Goal: Transaction & Acquisition: Purchase product/service

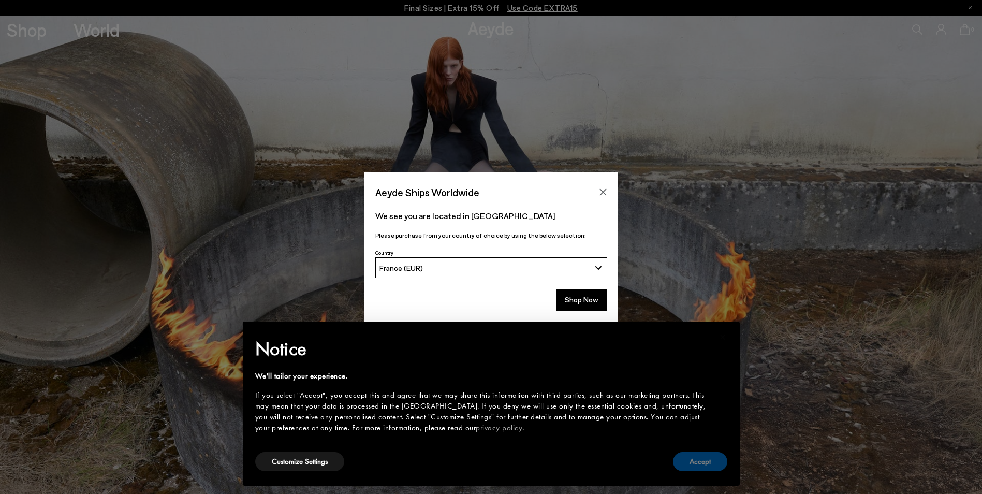
click at [723, 469] on button "Accept" at bounding box center [700, 461] width 54 height 19
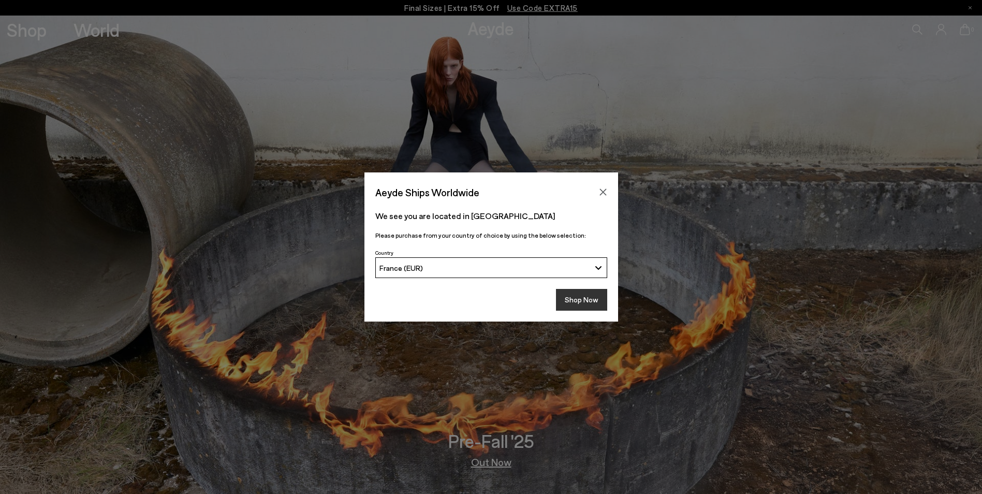
click at [595, 306] on button "Shop Now" at bounding box center [581, 300] width 51 height 22
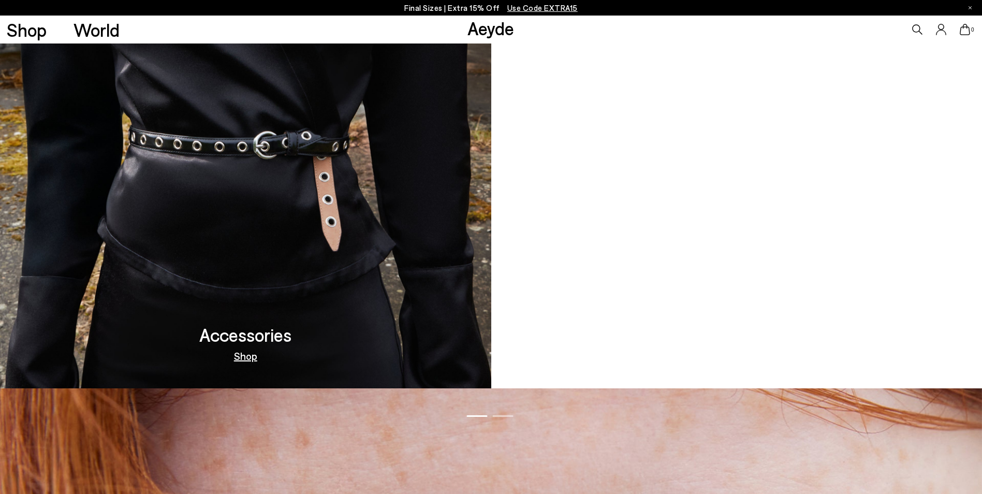
scroll to position [1449, 0]
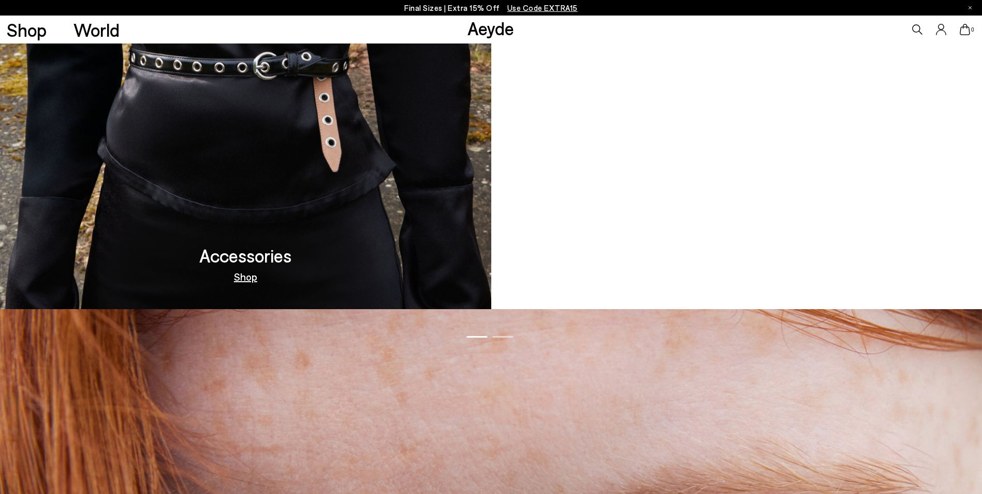
click at [762, 233] on video at bounding box center [736, 70] width 491 height 478
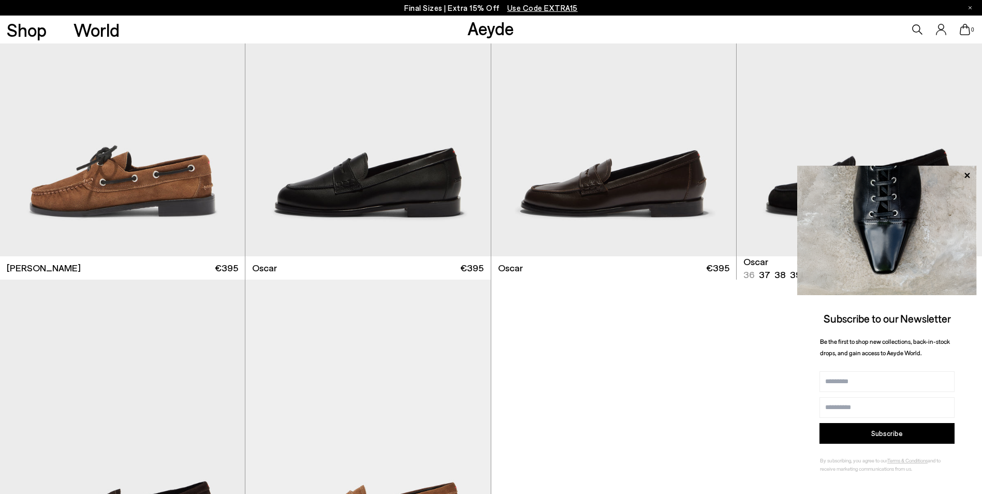
scroll to position [1346, 0]
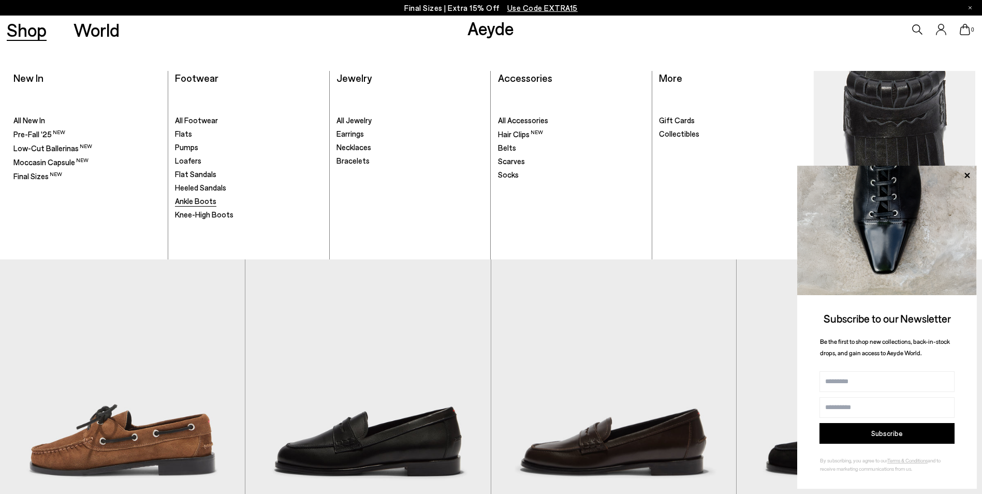
click at [208, 199] on span "Ankle Boots" at bounding box center [195, 200] width 41 height 9
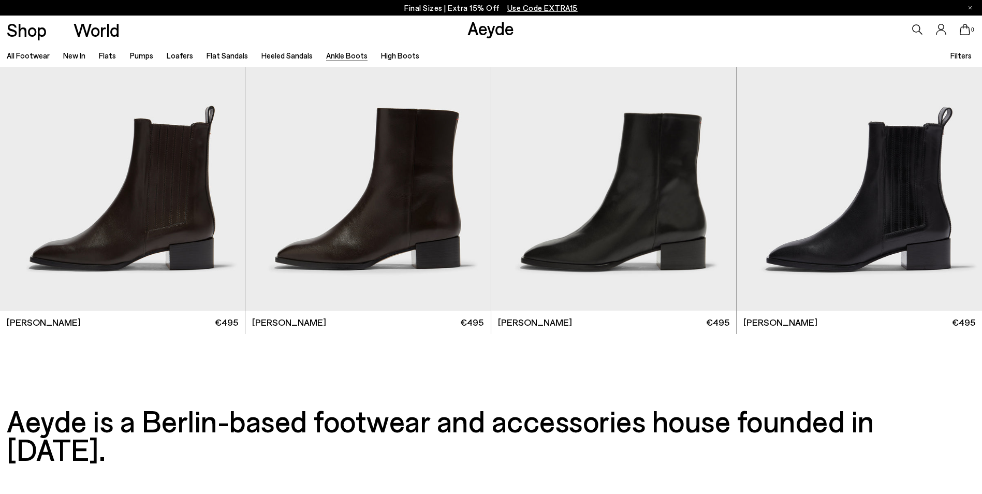
scroll to position [2684, 0]
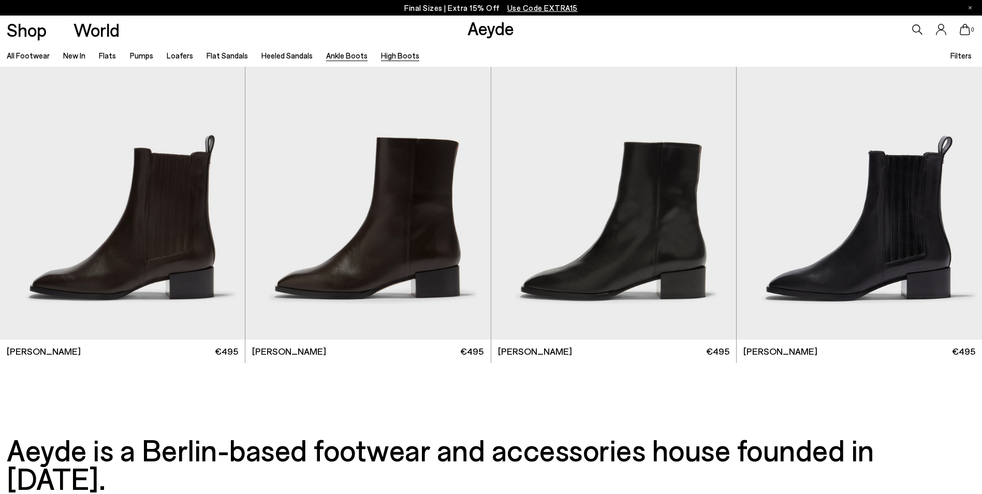
click at [389, 54] on link "High Boots" at bounding box center [400, 55] width 38 height 9
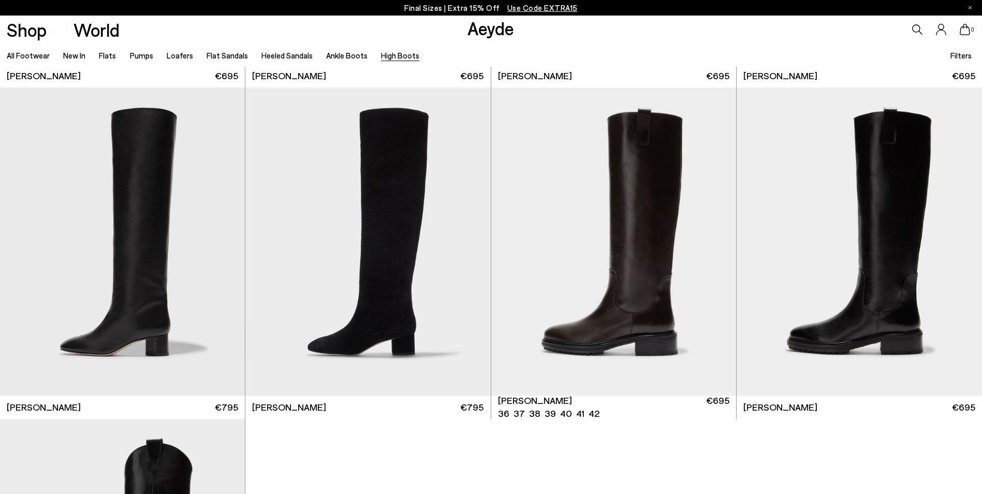
scroll to position [569, 0]
